Goal: Check status: Check status

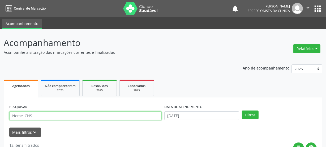
click at [52, 116] on input "text" at bounding box center [85, 115] width 153 height 9
type input "700505932094850"
click at [242, 110] on button "Filtrar" at bounding box center [250, 114] width 17 height 9
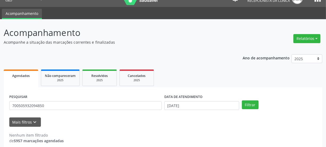
scroll to position [16, 0]
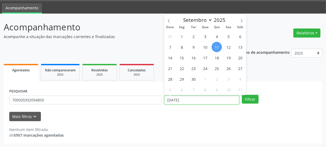
drag, startPoint x: 190, startPoint y: 99, endPoint x: 90, endPoint y: 93, distance: 99.5
click at [129, 93] on div "PESQUISAR 700505932094850 DATA DE ATENDIMENTO [DATE] Filtrar" at bounding box center [163, 97] width 310 height 21
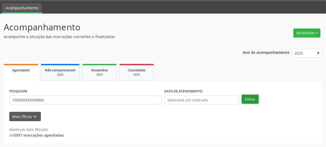
click at [247, 102] on button "Filtrar" at bounding box center [250, 99] width 17 height 9
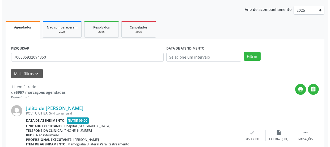
scroll to position [81, 0]
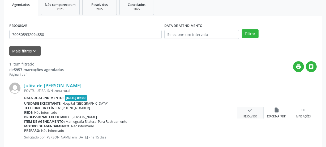
click at [248, 115] on div "Resolvido" at bounding box center [251, 117] width 14 height 4
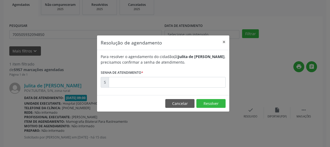
drag, startPoint x: 191, startPoint y: 88, endPoint x: 188, endPoint y: 83, distance: 5.2
click at [190, 87] on div "Para resolver o agendamento do cidadão(ã) [PERSON_NAME] de [PERSON_NAME] , prec…" at bounding box center [163, 72] width 132 height 45
drag, startPoint x: 188, startPoint y: 82, endPoint x: 182, endPoint y: 84, distance: 6.4
click at [188, 82] on input "text" at bounding box center [167, 82] width 117 height 11
click at [187, 81] on input "text" at bounding box center [167, 82] width 117 height 11
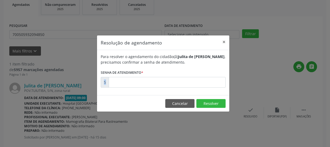
click at [187, 81] on input "text" at bounding box center [167, 82] width 117 height 11
click at [161, 83] on input "text" at bounding box center [167, 82] width 117 height 11
click at [122, 81] on input "text" at bounding box center [167, 82] width 117 height 11
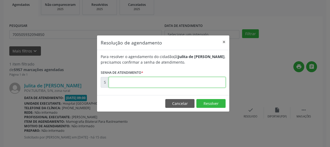
click at [189, 83] on input "text" at bounding box center [167, 82] width 117 height 11
click at [149, 81] on input "text" at bounding box center [167, 82] width 117 height 11
type input "00173826"
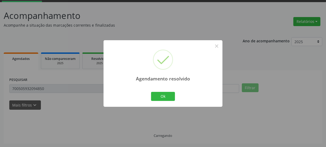
scroll to position [16, 0]
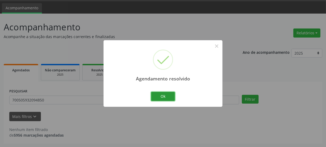
drag, startPoint x: 166, startPoint y: 99, endPoint x: 136, endPoint y: 31, distance: 74.2
click at [165, 98] on button "Ok" at bounding box center [163, 96] width 24 height 9
